Goal: Task Accomplishment & Management: Use online tool/utility

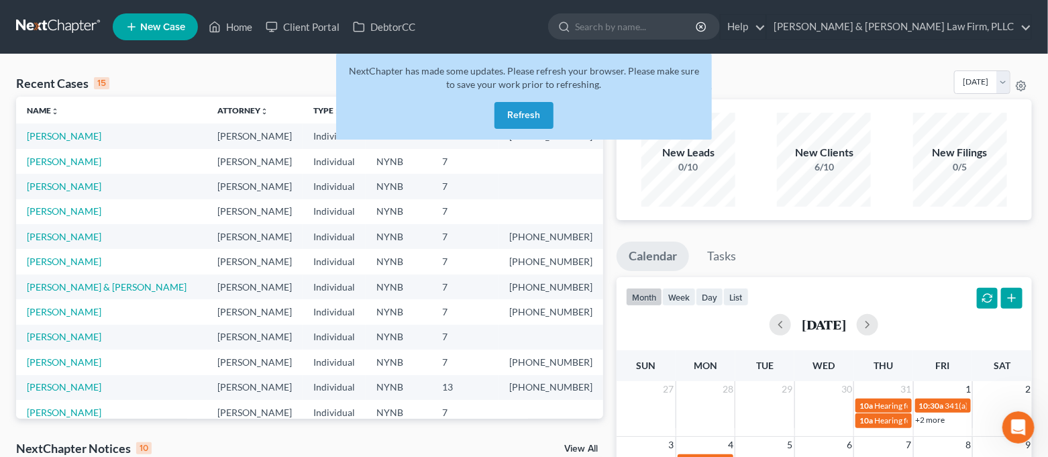
scroll to position [53, 0]
click at [536, 119] on button "Refresh" at bounding box center [523, 115] width 59 height 27
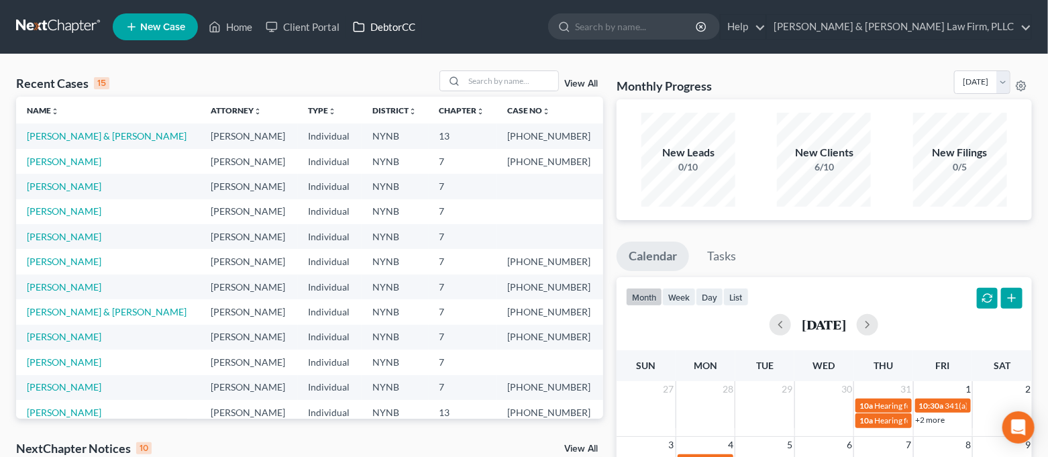
click at [389, 21] on link "DebtorCC" at bounding box center [384, 27] width 76 height 24
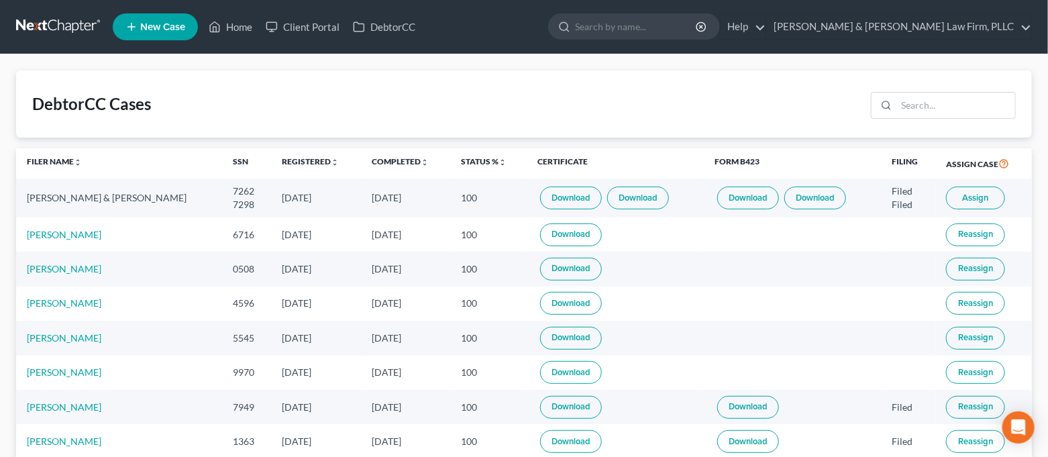
click at [978, 199] on span "Assign" at bounding box center [976, 198] width 26 height 11
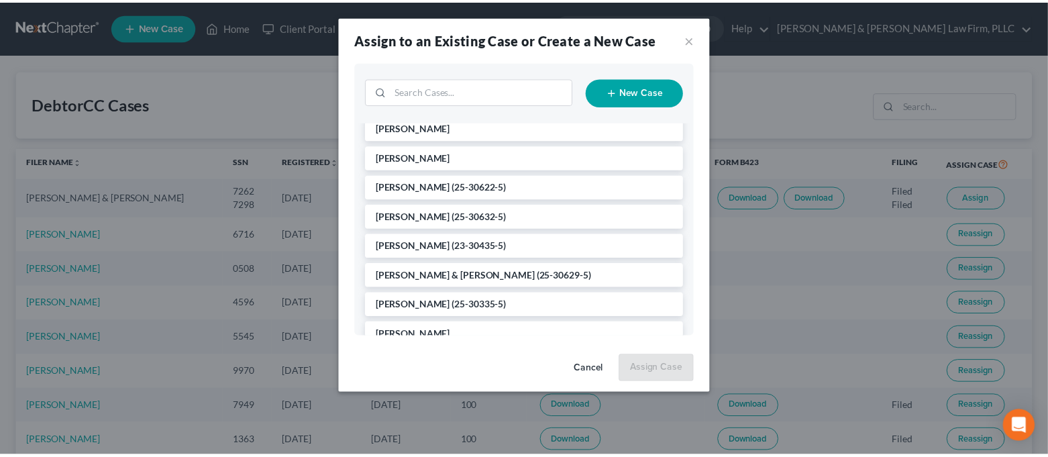
scroll to position [178, 0]
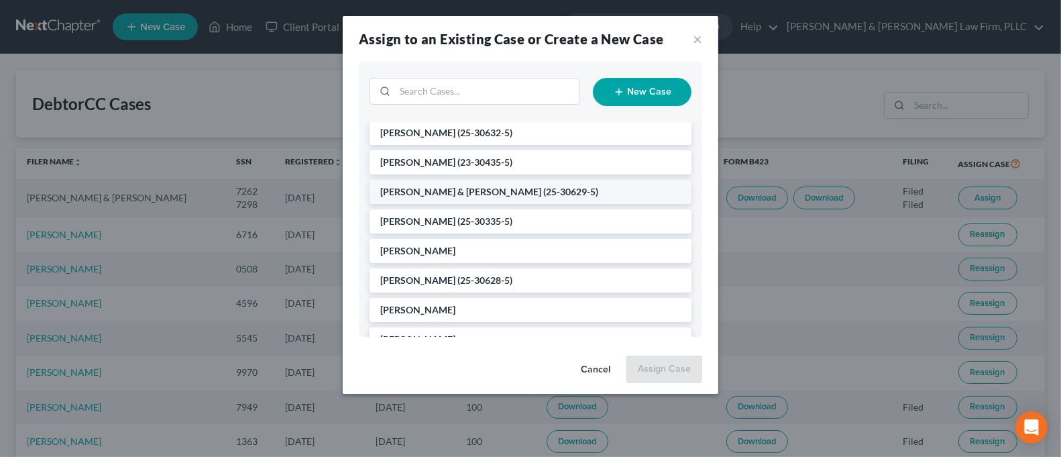
click at [553, 183] on li "[PERSON_NAME] & [PERSON_NAME] (25-30629-5)" at bounding box center [531, 192] width 322 height 24
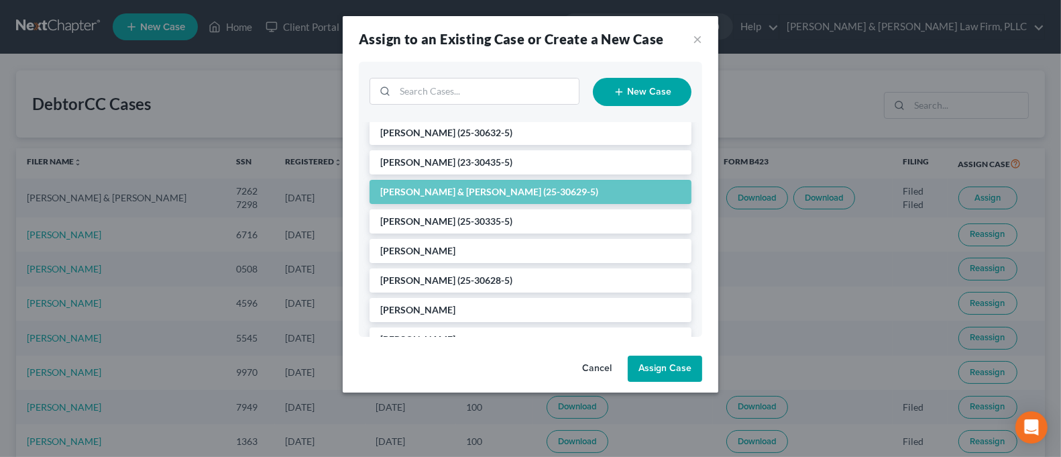
click at [663, 360] on button "Assign Case" at bounding box center [665, 368] width 74 height 27
